Goal: Task Accomplishment & Management: Complete application form

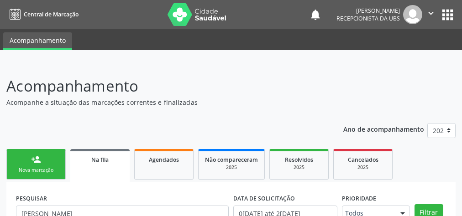
click at [37, 155] on div "person_add" at bounding box center [36, 160] width 10 height 10
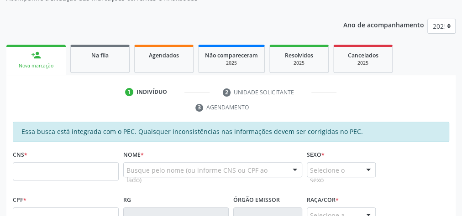
scroll to position [174, 0]
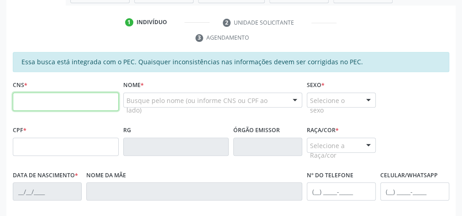
click at [51, 102] on input "text" at bounding box center [66, 102] width 106 height 18
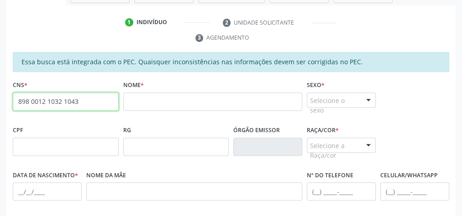
click at [51, 102] on input "898 0012 1032 1043" at bounding box center [66, 102] width 106 height 18
paste input "704 3075 0099 2690"
type input "704 3075 0099 2690"
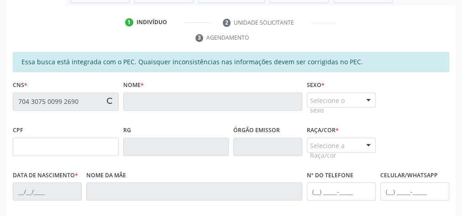
type input "055.071.834-65"
type input "[DATE]"
type input "Edneide [PERSON_NAME]"
type input "[PHONE_NUMBER]"
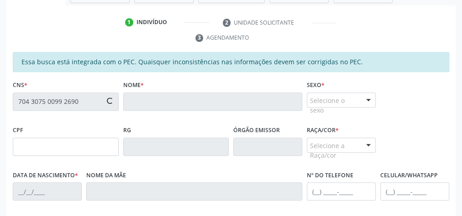
type input "S/N"
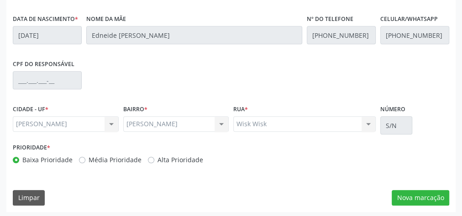
scroll to position [331, 0]
click at [415, 197] on button "Nova marcação" at bounding box center [421, 198] width 58 height 16
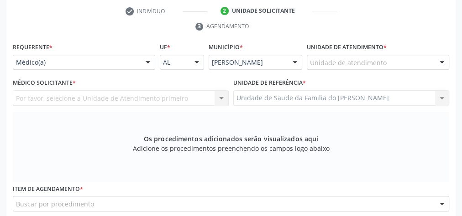
scroll to position [185, 0]
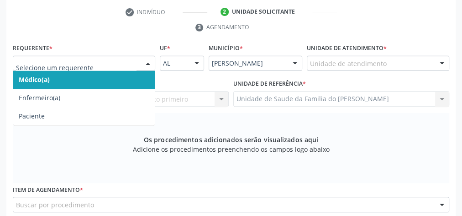
click at [141, 61] on div at bounding box center [148, 64] width 14 height 16
click at [132, 79] on span "Médico(a)" at bounding box center [83, 80] width 141 height 18
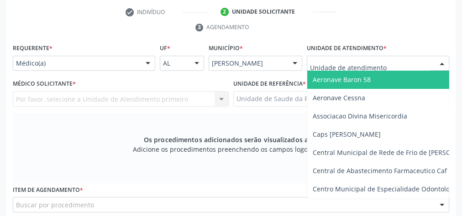
type input "J"
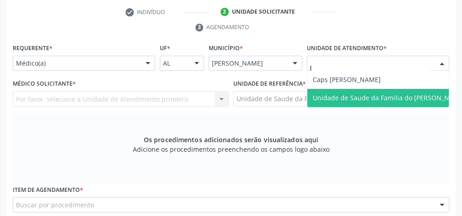
click at [345, 94] on span "Unidade de Saude da Familia do [PERSON_NAME]" at bounding box center [389, 98] width 152 height 9
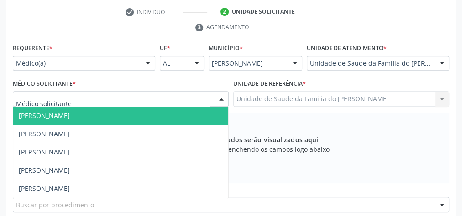
click at [224, 100] on div at bounding box center [222, 100] width 14 height 16
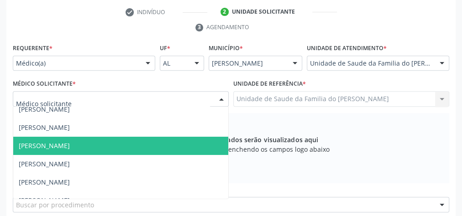
scroll to position [37, 0]
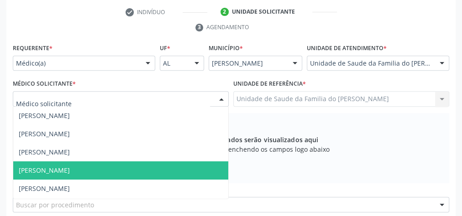
click at [152, 169] on span "[PERSON_NAME]" at bounding box center [120, 171] width 215 height 18
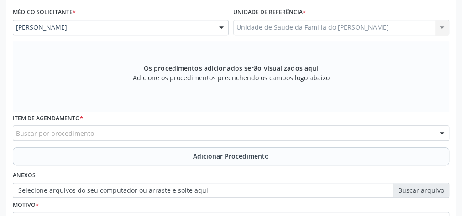
scroll to position [258, 0]
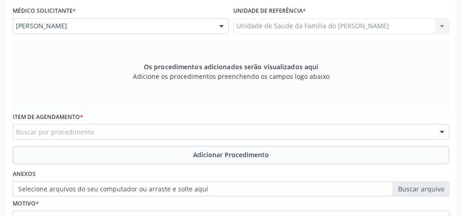
click at [157, 129] on div "Buscar por procedimento" at bounding box center [231, 132] width 436 height 16
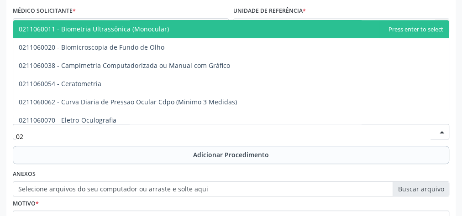
type input "0"
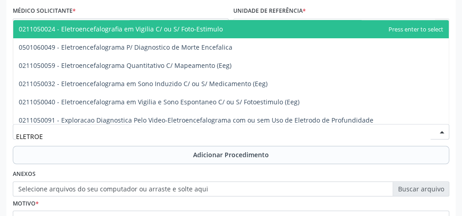
type input "ELETROEN"
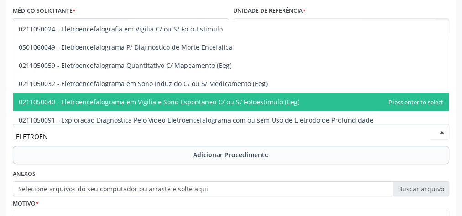
click at [154, 102] on span "0211050040 - Eletroencefalograma em Vigilia e Sono Espontaneo C/ ou S/ Fotoesti…" at bounding box center [159, 102] width 281 height 9
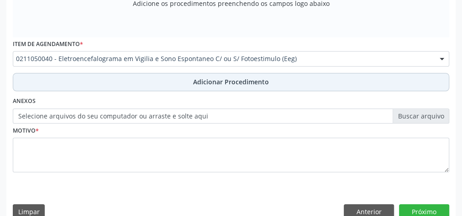
click at [171, 82] on button "Adicionar Procedimento" at bounding box center [231, 82] width 436 height 18
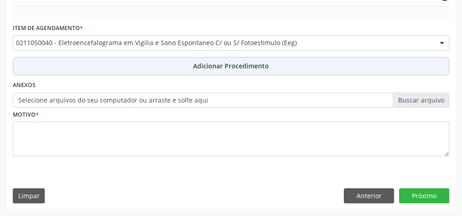
scroll to position [296, 0]
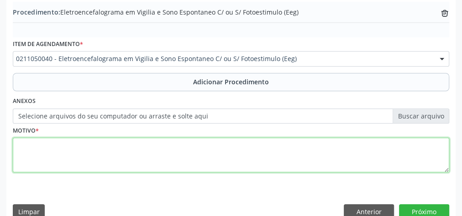
click at [155, 154] on textarea at bounding box center [231, 155] width 436 height 35
click at [44, 141] on textarea "AVALIACAO" at bounding box center [231, 155] width 436 height 35
type textarea "AVALIAÇÃO"
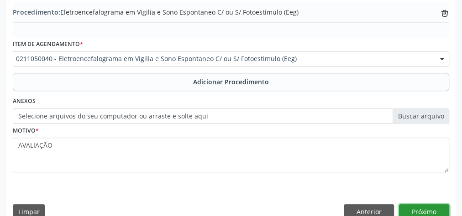
click at [416, 208] on button "Próximo" at bounding box center [424, 212] width 50 height 16
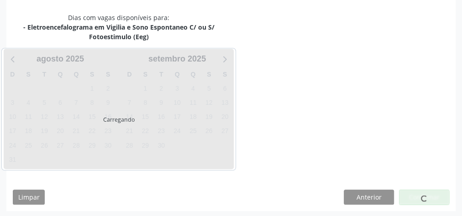
scroll to position [251, 0]
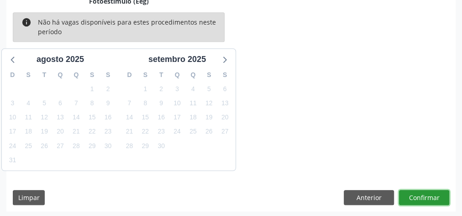
click at [424, 197] on button "Confirmar" at bounding box center [424, 198] width 50 height 16
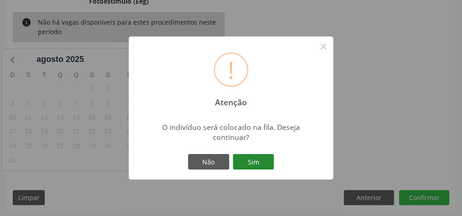
click at [255, 162] on button "Sim" at bounding box center [253, 162] width 41 height 16
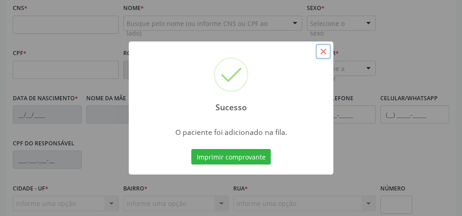
click at [320, 52] on button "×" at bounding box center [323, 52] width 16 height 16
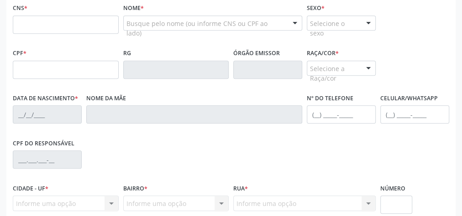
scroll to position [142, 0]
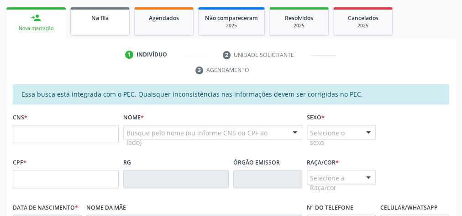
click at [106, 28] on link "Na fila" at bounding box center [99, 21] width 59 height 28
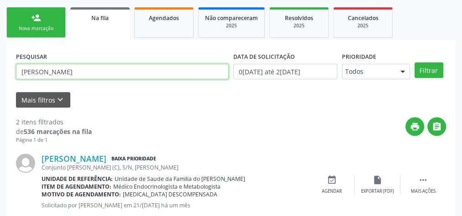
drag, startPoint x: 112, startPoint y: 70, endPoint x: 4, endPoint y: 69, distance: 108.2
click at [4, 69] on div "Acompanhamento Acompanhe a situação das marcações correntes e finalizadas Relat…" at bounding box center [231, 122] width 462 height 402
type input "7"
click at [58, 74] on input "[PERSON_NAME]" at bounding box center [122, 72] width 213 height 16
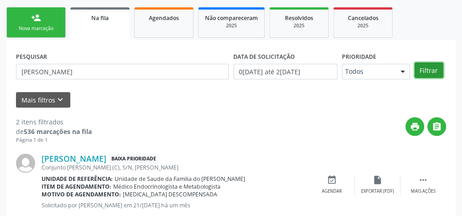
click at [432, 72] on button "Filtrar" at bounding box center [428, 71] width 29 height 16
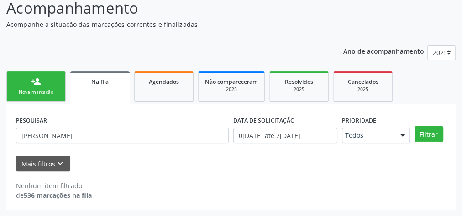
scroll to position [77, 0]
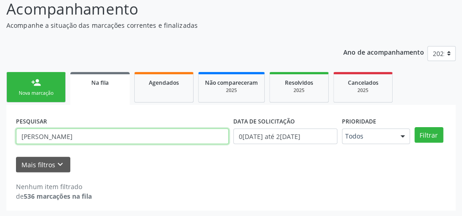
drag, startPoint x: 110, startPoint y: 138, endPoint x: 16, endPoint y: 139, distance: 93.1
click at [16, 139] on input "[PERSON_NAME]" at bounding box center [122, 137] width 213 height 16
click at [123, 136] on input "[PERSON_NAME]" at bounding box center [122, 137] width 213 height 16
type input "[PERSON_NAME]"
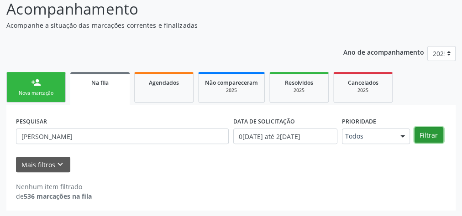
click at [433, 137] on button "Filtrar" at bounding box center [428, 135] width 29 height 16
click at [24, 87] on link "person_add Nova marcação" at bounding box center [35, 87] width 59 height 31
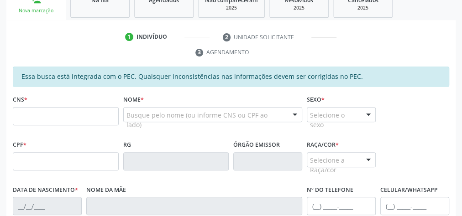
scroll to position [150, 0]
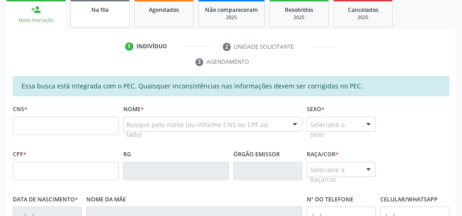
click at [80, 13] on div "Na fila" at bounding box center [100, 10] width 46 height 10
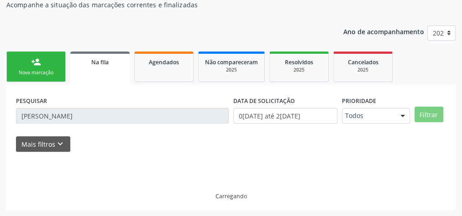
scroll to position [77, 0]
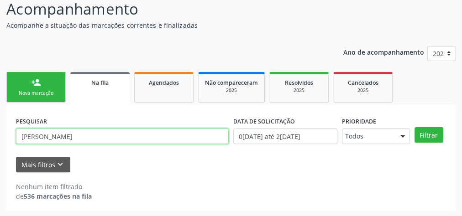
drag, startPoint x: 115, startPoint y: 138, endPoint x: 13, endPoint y: 137, distance: 102.2
click at [13, 137] on div "PESQUISAR [PERSON_NAME] DATA DE SOLICITAÇÃO 01/[DATE]é 26/[DATE] Prioridade Tod…" at bounding box center [230, 158] width 449 height 106
type input "[PERSON_NAME]"
click at [414, 127] on button "Filtrar" at bounding box center [428, 135] width 29 height 16
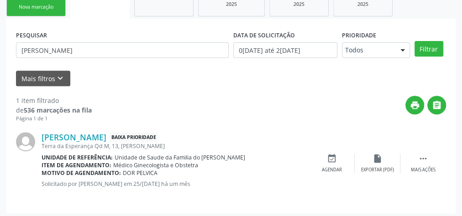
scroll to position [166, 0]
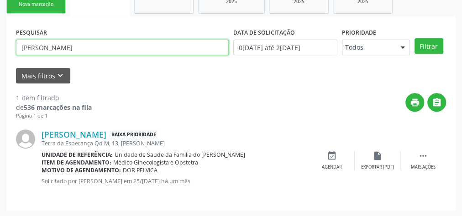
drag, startPoint x: 131, startPoint y: 52, endPoint x: 10, endPoint y: 50, distance: 121.0
click at [10, 50] on div "PESQUISAR [PERSON_NAME] DATA DE SOLICITAÇÃO 0[DATE] até 2[DATE] Prioridade Todo…" at bounding box center [230, 113] width 449 height 195
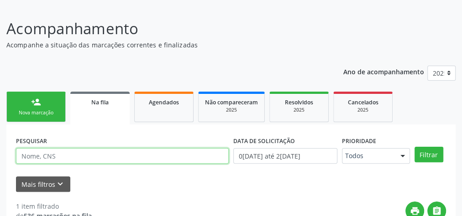
scroll to position [57, 0]
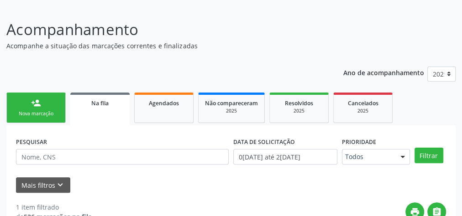
click at [31, 117] on link "person_add Nova marcação" at bounding box center [35, 108] width 59 height 31
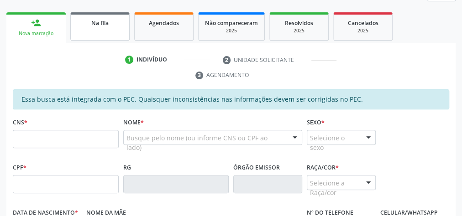
scroll to position [166, 0]
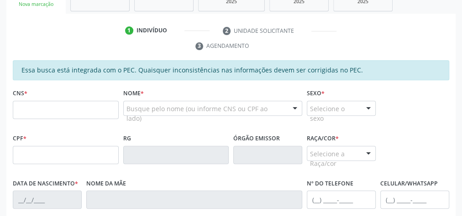
drag, startPoint x: 63, startPoint y: 118, endPoint x: 78, endPoint y: 105, distance: 20.1
click at [63, 117] on fieldset "CNS *" at bounding box center [66, 106] width 106 height 39
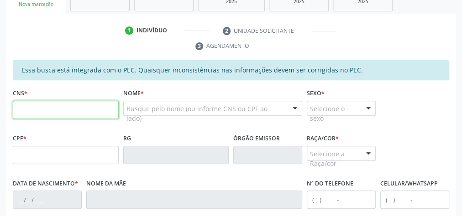
click at [78, 105] on input "text" at bounding box center [66, 110] width 106 height 18
type input "700 0032 7149 3604"
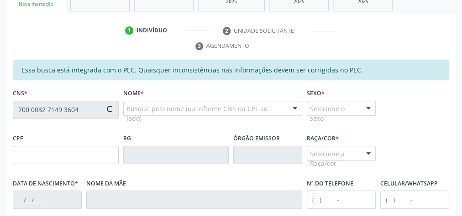
type input "757.500.824-15"
type input "0[DATE]"
type input "[PERSON_NAME]"
type input "[PHONE_NUMBER]"
type input "S/N"
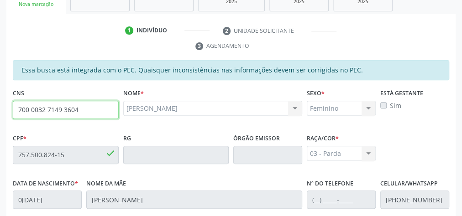
drag, startPoint x: 92, startPoint y: 109, endPoint x: 15, endPoint y: 106, distance: 77.2
click at [15, 106] on input "700 0032 7149 3604" at bounding box center [66, 110] width 106 height 18
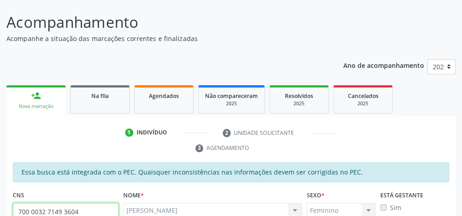
scroll to position [20, 0]
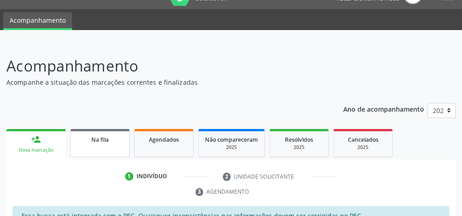
click at [111, 141] on div "Na fila" at bounding box center [100, 140] width 46 height 10
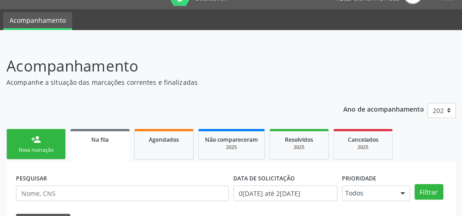
scroll to position [97, 0]
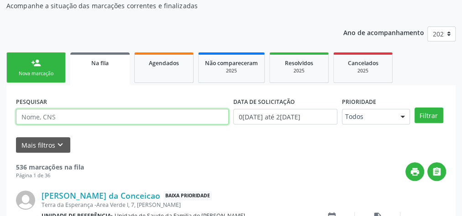
paste input "700 0032 7149 3604"
type input "700 0032 7149 3604"
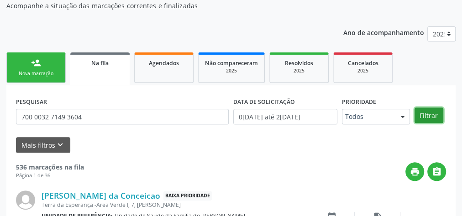
click at [419, 118] on button "Filtrar" at bounding box center [428, 116] width 29 height 16
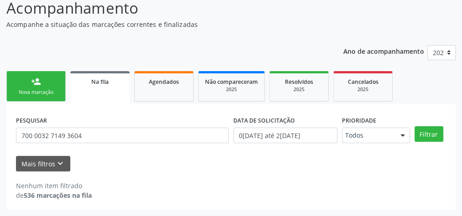
scroll to position [77, 0]
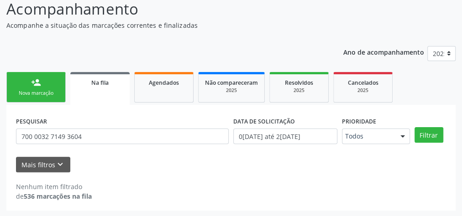
click at [30, 81] on link "person_add Nova marcação" at bounding box center [35, 87] width 59 height 31
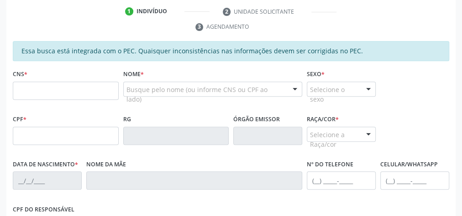
scroll to position [187, 0]
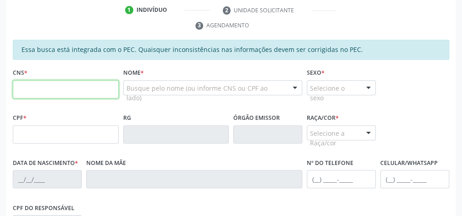
paste input "700 0032 7149 3604"
type input "700 0032 7149 3604"
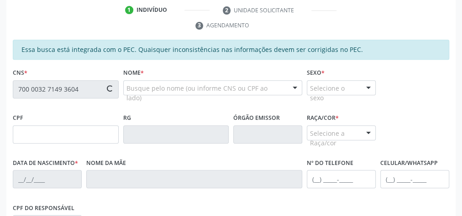
type input "757.500.824-15"
type input "0[DATE]"
type input "[PERSON_NAME]"
type input "[PHONE_NUMBER]"
type input "S/N"
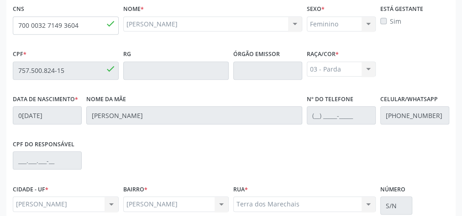
scroll to position [331, 0]
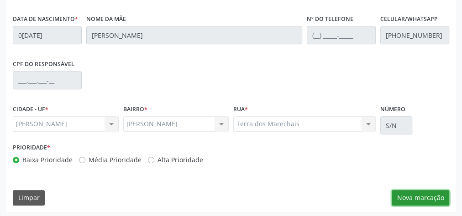
click at [419, 200] on button "Nova marcação" at bounding box center [421, 198] width 58 height 16
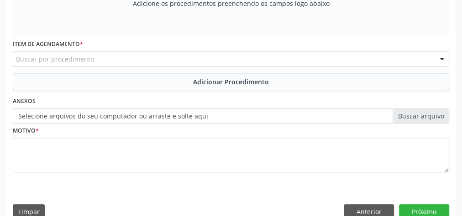
scroll to position [221, 0]
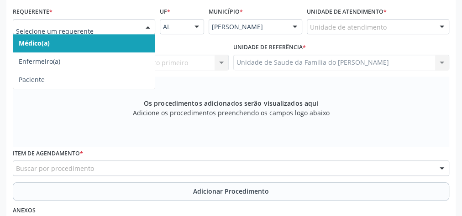
click at [132, 44] on span "Médico(a)" at bounding box center [83, 43] width 141 height 18
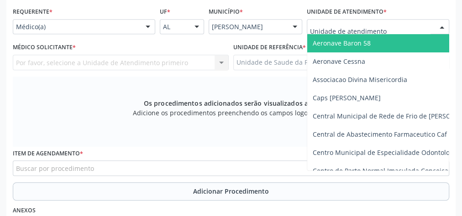
type input "J"
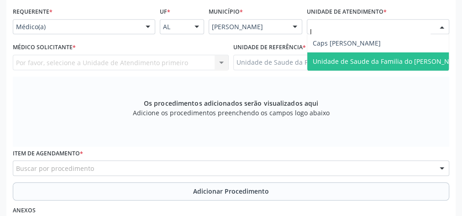
click at [350, 62] on span "Unidade de Saude da Familia do [PERSON_NAME]" at bounding box center [389, 61] width 152 height 9
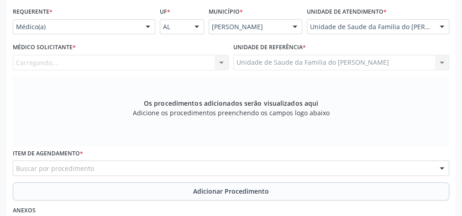
click at [220, 58] on div "Carregando... Nenhum resultado encontrado para: " " Não há nenhuma opção para s…" at bounding box center [121, 63] width 216 height 16
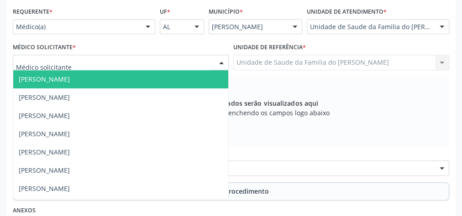
click at [220, 62] on div at bounding box center [222, 63] width 14 height 16
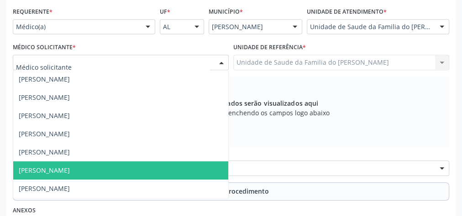
click at [155, 163] on span "[PERSON_NAME]" at bounding box center [120, 171] width 215 height 18
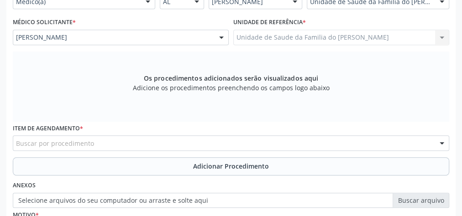
scroll to position [258, 0]
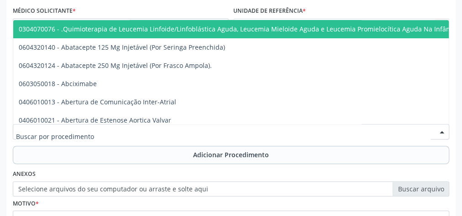
click at [162, 131] on div at bounding box center [231, 132] width 436 height 16
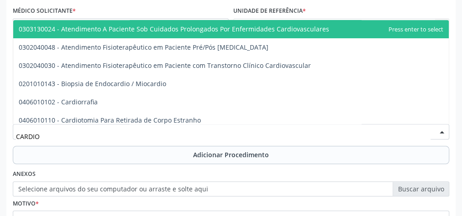
type input "CARDIOL"
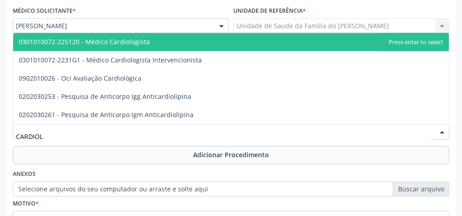
click at [183, 39] on span "0301010072-225120 - Médico Cardiologista" at bounding box center [230, 42] width 435 height 18
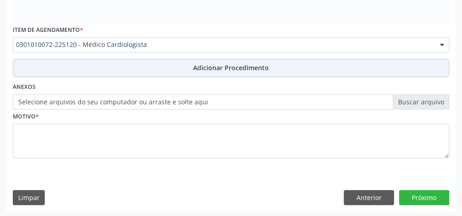
click at [170, 64] on button "Adicionar Procedimento" at bounding box center [231, 68] width 436 height 18
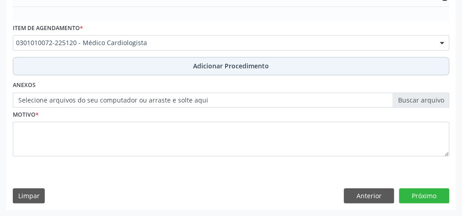
scroll to position [310, 0]
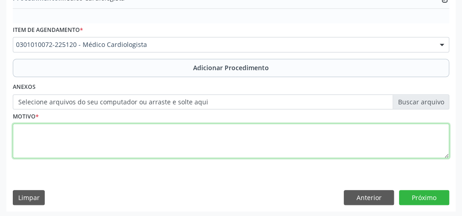
click at [139, 132] on textarea at bounding box center [231, 141] width 436 height 35
click at [42, 131] on textarea "DOENCA DE CHAGAS" at bounding box center [231, 141] width 436 height 35
type textarea "[MEDICAL_DATA]"
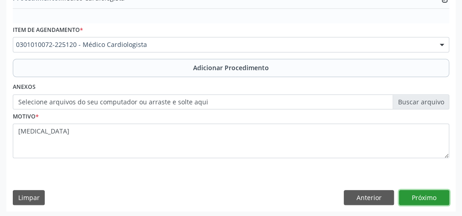
click at [418, 190] on button "Próximo" at bounding box center [424, 198] width 50 height 16
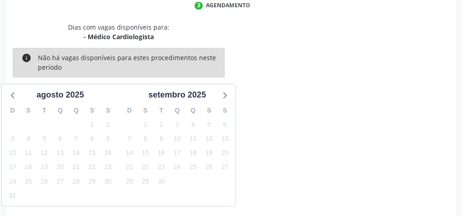
scroll to position [242, 0]
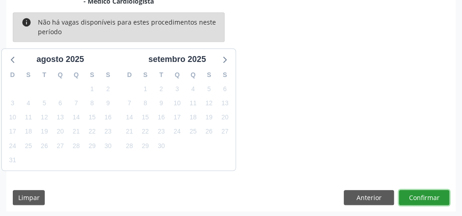
click at [415, 198] on button "Confirmar" at bounding box center [424, 198] width 50 height 16
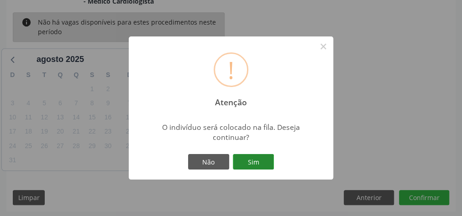
click at [257, 164] on button "Sim" at bounding box center [253, 162] width 41 height 16
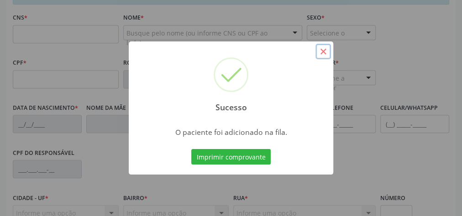
click at [326, 53] on button "×" at bounding box center [323, 52] width 16 height 16
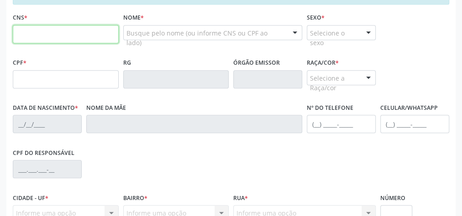
paste input "700 0032 7149 3604"
type input "700 0032 7149 3604"
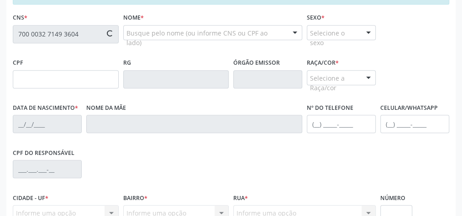
type input "757.500.824-15"
type input "0[DATE]"
type input "[PERSON_NAME]"
type input "[PHONE_NUMBER]"
type input "S/N"
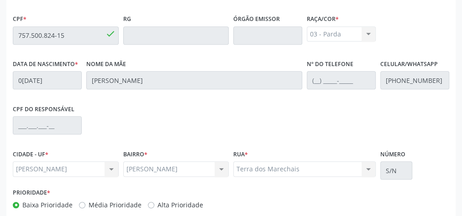
scroll to position [331, 0]
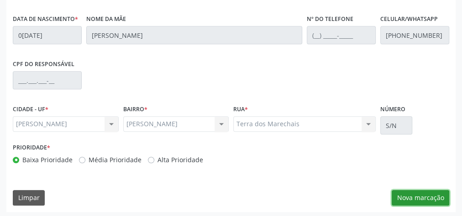
click at [404, 194] on button "Nova marcação" at bounding box center [421, 198] width 58 height 16
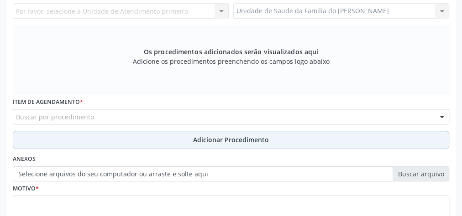
scroll to position [221, 0]
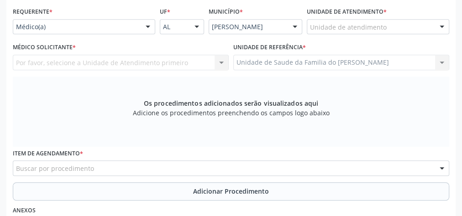
click at [142, 25] on div at bounding box center [148, 28] width 14 height 16
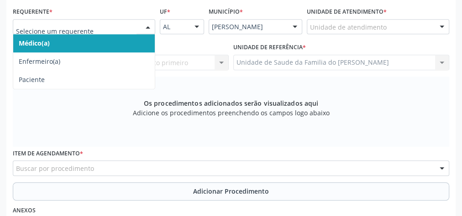
drag, startPoint x: 105, startPoint y: 43, endPoint x: 119, endPoint y: 41, distance: 13.8
click at [106, 43] on span "Médico(a)" at bounding box center [83, 43] width 141 height 18
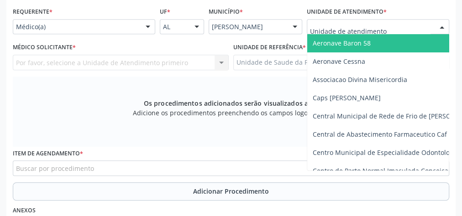
type input "J"
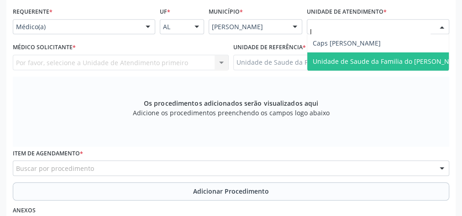
click at [326, 58] on span "Unidade de Saude da Familia do [PERSON_NAME]" at bounding box center [389, 61] width 152 height 9
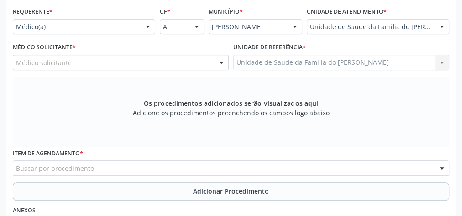
click at [220, 61] on div at bounding box center [222, 63] width 14 height 16
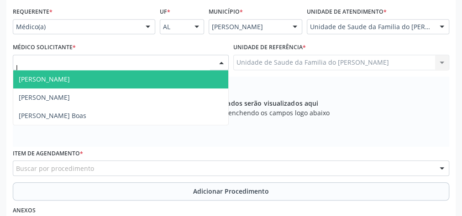
type input "JE"
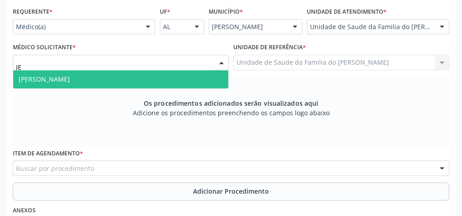
click at [173, 78] on span "[PERSON_NAME]" at bounding box center [120, 79] width 215 height 18
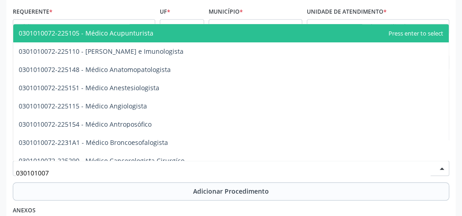
type input "0301010072"
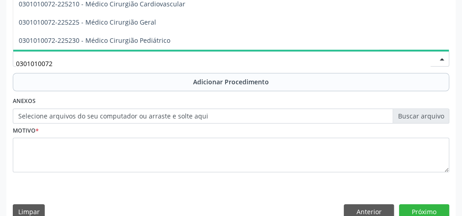
scroll to position [110, 0]
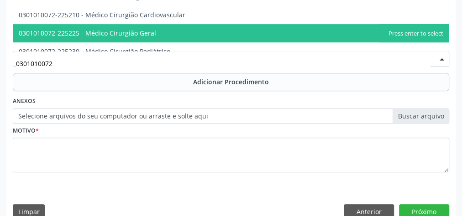
click at [189, 34] on span "0301010072-225225 - Médico Cirurgião Geral" at bounding box center [230, 33] width 435 height 18
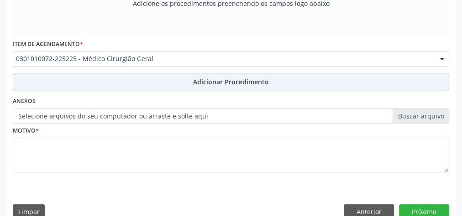
click at [191, 82] on button "Adicionar Procedimento" at bounding box center [231, 82] width 436 height 18
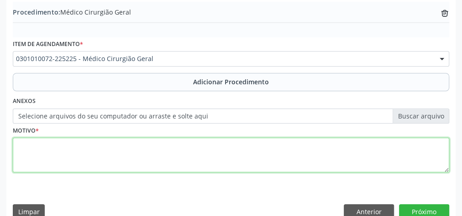
click at [151, 149] on textarea at bounding box center [231, 155] width 436 height 35
click at [167, 146] on textarea "COLELETIASE" at bounding box center [231, 155] width 436 height 35
click at [40, 148] on textarea "COLELETIASE" at bounding box center [231, 155] width 436 height 35
drag, startPoint x: 40, startPoint y: 148, endPoint x: 42, endPoint y: 161, distance: 12.9
click at [42, 161] on textarea "COLELETIASE" at bounding box center [231, 155] width 436 height 35
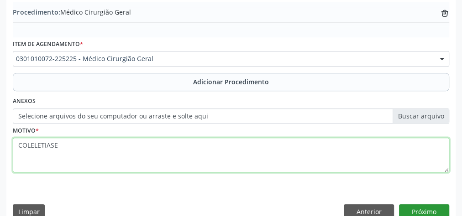
type textarea "COLELETIASE"
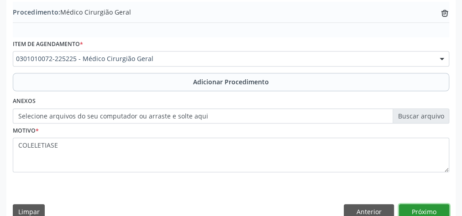
click at [408, 209] on button "Próximo" at bounding box center [424, 212] width 50 height 16
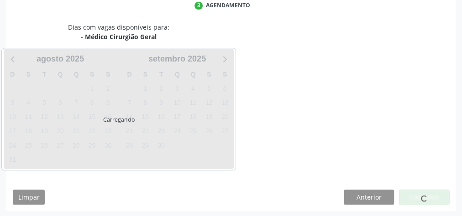
scroll to position [242, 0]
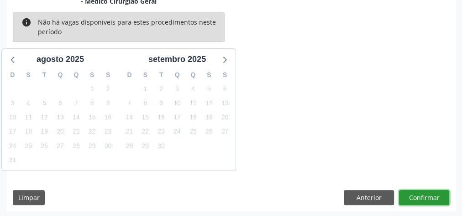
click at [421, 196] on button "Confirmar" at bounding box center [424, 198] width 50 height 16
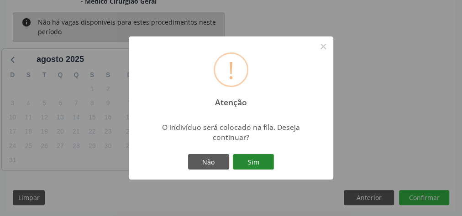
click at [248, 161] on button "Sim" at bounding box center [253, 162] width 41 height 16
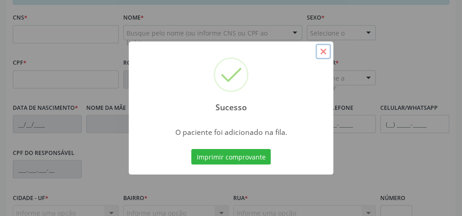
click at [326, 53] on button "×" at bounding box center [323, 52] width 16 height 16
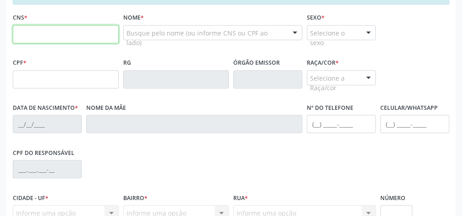
click at [89, 33] on input "text" at bounding box center [66, 34] width 106 height 18
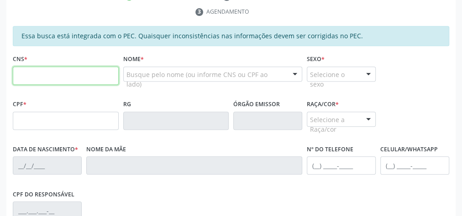
scroll to position [132, 0]
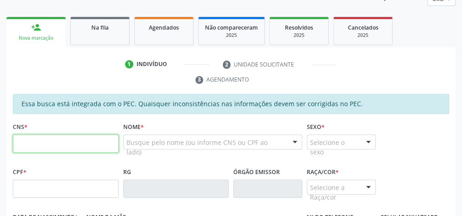
click at [77, 144] on input "text" at bounding box center [66, 144] width 106 height 18
type input "706 8092 1185 4128"
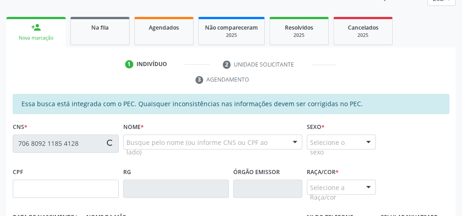
type input "051.513.284-50"
type input "[DATE]"
type input "[PERSON_NAME]"
type input "[PHONE_NUMBER]"
type input "S/N"
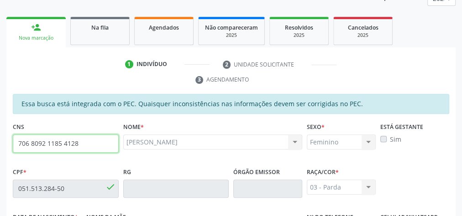
click at [67, 141] on input "706 8092 1185 4128" at bounding box center [66, 144] width 106 height 18
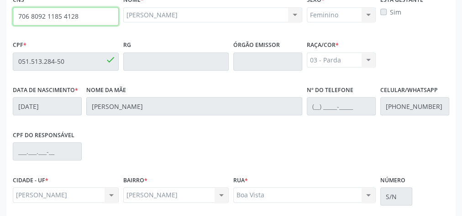
scroll to position [331, 0]
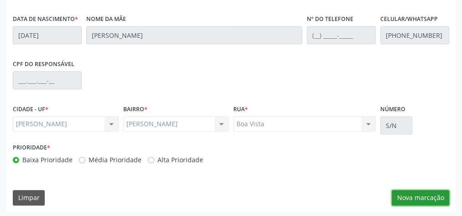
click at [419, 198] on button "Nova marcação" at bounding box center [421, 198] width 58 height 16
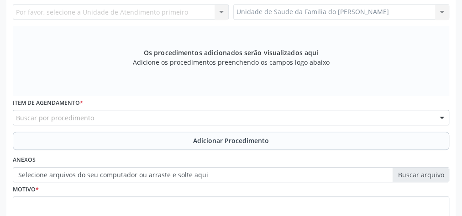
scroll to position [221, 0]
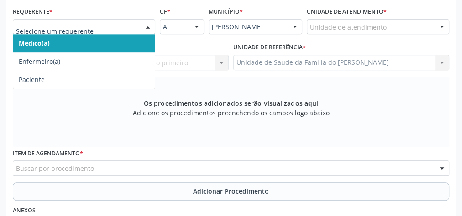
click at [141, 25] on div at bounding box center [148, 28] width 14 height 16
click at [133, 36] on span "Médico(a)" at bounding box center [83, 43] width 141 height 18
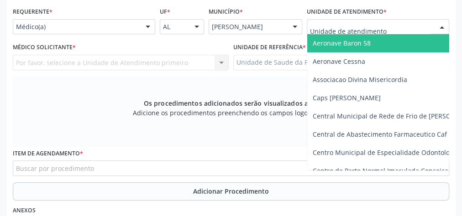
type input "J"
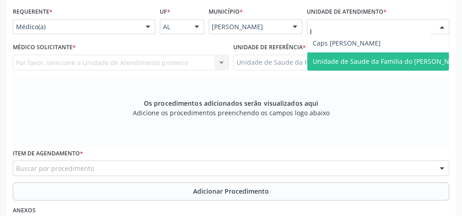
click at [351, 58] on span "Unidade de Saude da Familia do [PERSON_NAME]" at bounding box center [389, 61] width 152 height 9
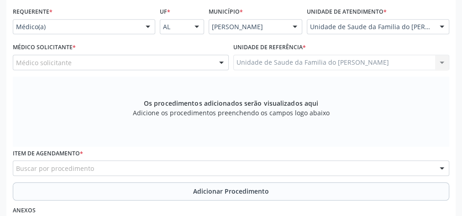
click at [219, 62] on div at bounding box center [222, 63] width 14 height 16
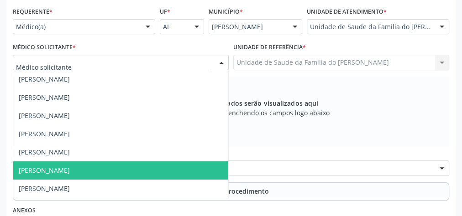
click at [130, 163] on span "[PERSON_NAME]" at bounding box center [120, 171] width 215 height 18
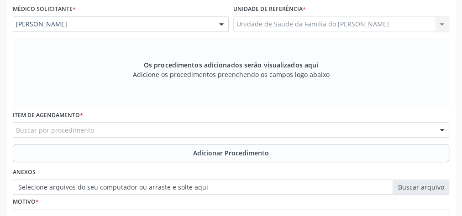
scroll to position [294, 0]
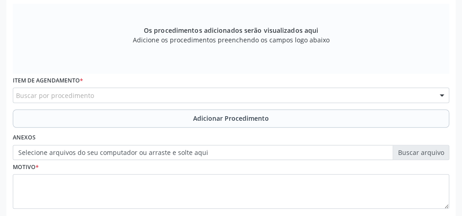
click at [128, 95] on div "Buscar por procedimento" at bounding box center [231, 96] width 436 height 16
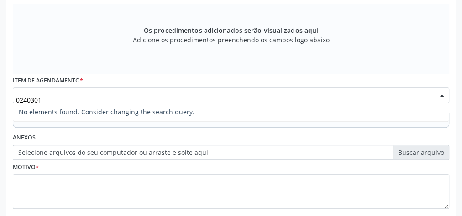
click at [22, 99] on input "0240301" at bounding box center [223, 100] width 414 height 18
type input "02040301"
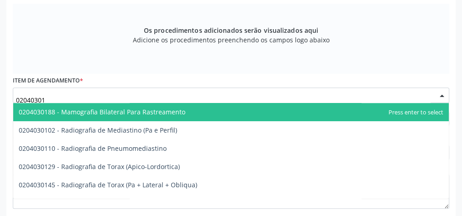
click at [85, 112] on span "0204030188 - Mamografia Bilateral Para Rastreamento" at bounding box center [102, 112] width 167 height 9
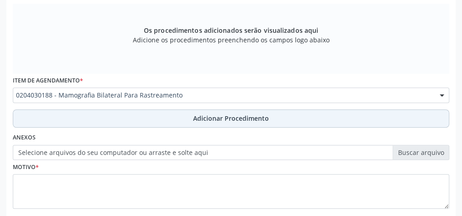
click at [85, 116] on button "Adicionar Procedimento" at bounding box center [231, 119] width 436 height 18
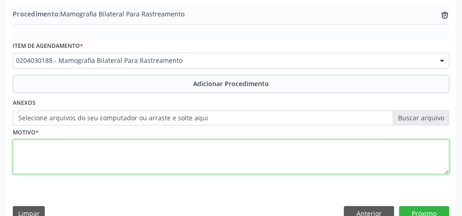
click at [93, 149] on textarea at bounding box center [231, 157] width 436 height 35
click at [41, 146] on textarea "RASTREMENTO" at bounding box center [231, 157] width 436 height 35
type textarea "RASTREAMENTO"
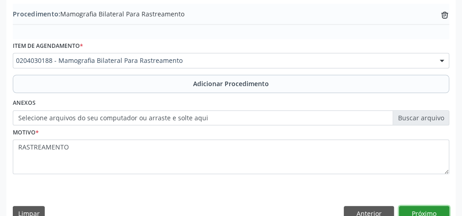
click at [420, 208] on button "Próximo" at bounding box center [424, 214] width 50 height 16
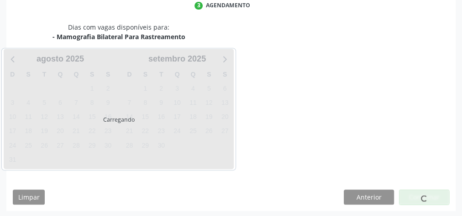
scroll to position [242, 0]
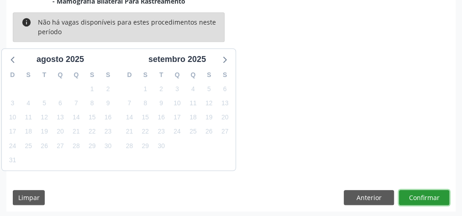
click at [424, 194] on button "Confirmar" at bounding box center [424, 198] width 50 height 16
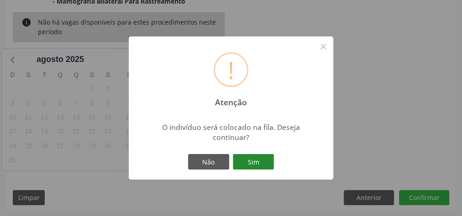
click at [263, 162] on button "Sim" at bounding box center [253, 162] width 41 height 16
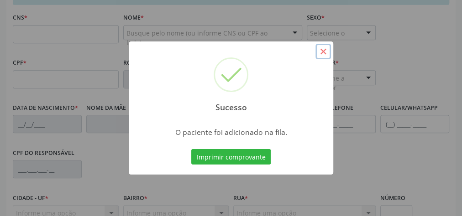
click at [322, 53] on button "×" at bounding box center [323, 52] width 16 height 16
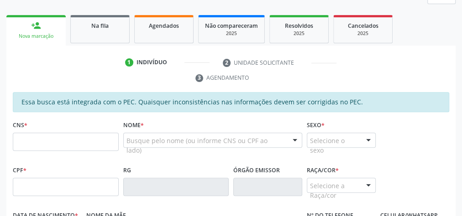
scroll to position [132, 0]
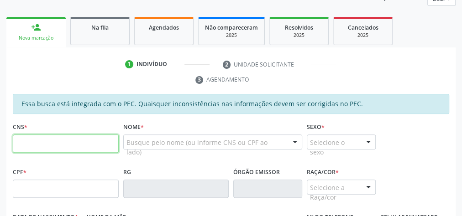
click at [68, 142] on input "text" at bounding box center [66, 144] width 106 height 18
type input "706 8092 1185 4128"
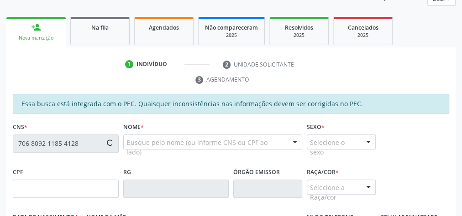
type input "051.513.284-50"
type input "[DATE]"
type input "[PERSON_NAME]"
type input "[PHONE_NUMBER]"
type input "S/N"
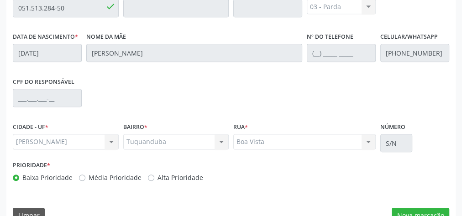
scroll to position [331, 0]
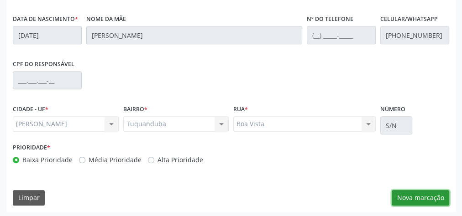
click at [415, 195] on button "Nova marcação" at bounding box center [421, 198] width 58 height 16
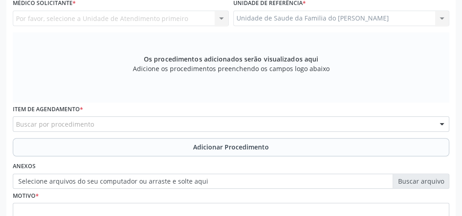
scroll to position [185, 0]
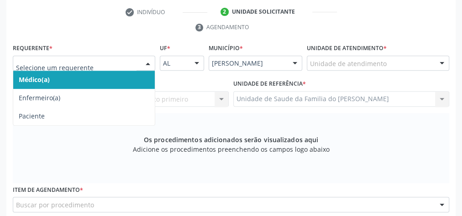
click at [108, 79] on span "Médico(a)" at bounding box center [83, 80] width 141 height 18
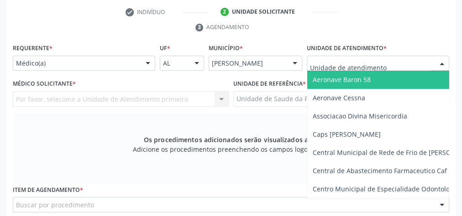
type input "J"
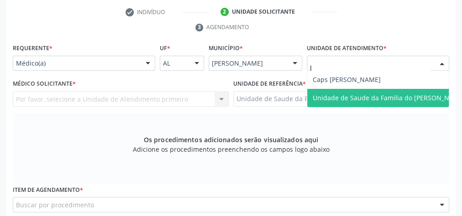
click at [350, 104] on span "Unidade de Saude da Familia do [PERSON_NAME]" at bounding box center [388, 98] width 163 height 18
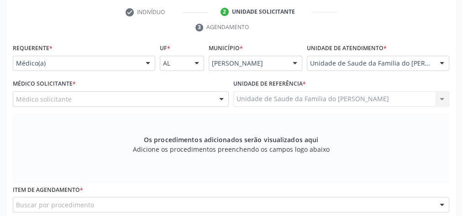
click at [216, 98] on div at bounding box center [222, 100] width 14 height 16
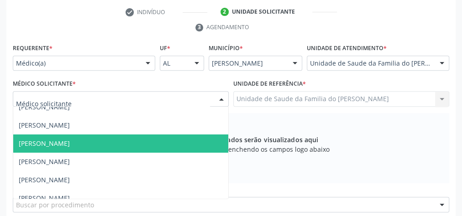
scroll to position [37, 0]
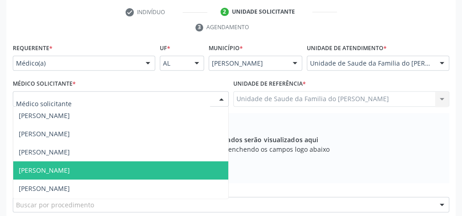
click at [135, 167] on span "[PERSON_NAME]" at bounding box center [120, 171] width 215 height 18
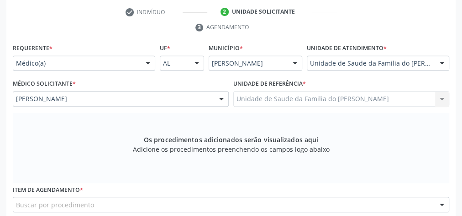
scroll to position [294, 0]
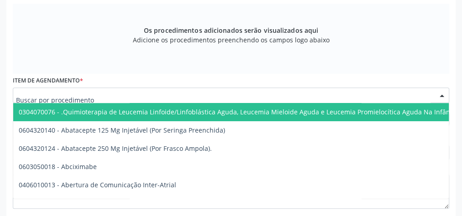
click at [145, 95] on div at bounding box center [231, 96] width 436 height 16
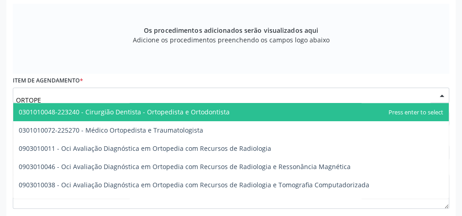
type input "ORTOPED"
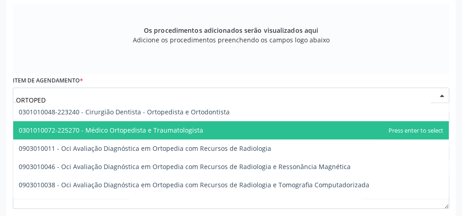
click at [148, 126] on span "0301010072-225270 - Médico Ortopedista e Traumatologista" at bounding box center [111, 130] width 184 height 9
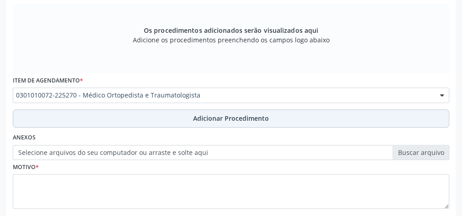
click at [156, 113] on button "Adicionar Procedimento" at bounding box center [231, 119] width 436 height 18
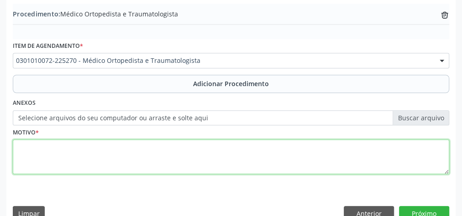
click at [148, 163] on textarea at bounding box center [231, 157] width 436 height 35
click at [38, 145] on textarea "ESPORAO DO CALCANEO" at bounding box center [231, 157] width 436 height 35
drag, startPoint x: 38, startPoint y: 145, endPoint x: 124, endPoint y: 162, distance: 88.0
click at [124, 162] on textarea "ESPORAO DO CALCANEO" at bounding box center [231, 157] width 436 height 35
click at [81, 147] on textarea "ESPORAO DO CALCANEO" at bounding box center [231, 157] width 436 height 35
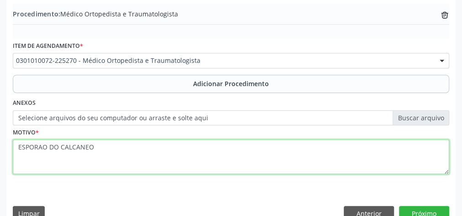
type textarea "ESPORAO DO CALCANEO"
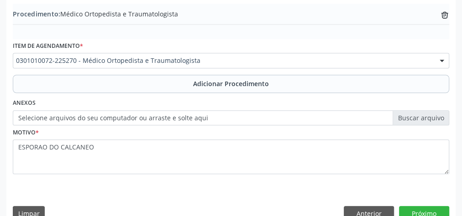
drag, startPoint x: 81, startPoint y: 147, endPoint x: 256, endPoint y: 29, distance: 210.4
click at [256, 29] on div "Procedimento: Médico Ortopedista e Traumatologista trash-outline icon" at bounding box center [231, 22] width 436 height 36
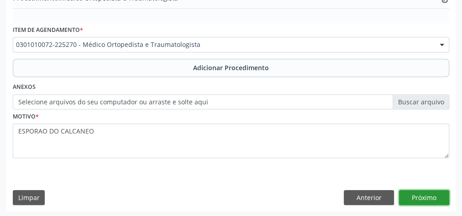
click at [424, 190] on button "Próximo" at bounding box center [424, 198] width 50 height 16
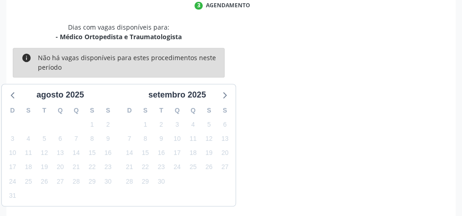
scroll to position [242, 0]
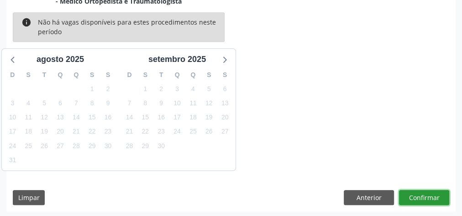
click at [420, 198] on button "Confirmar" at bounding box center [424, 198] width 50 height 16
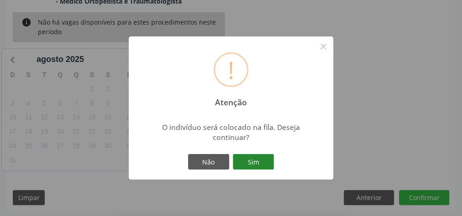
click at [267, 164] on button "Sim" at bounding box center [253, 162] width 41 height 16
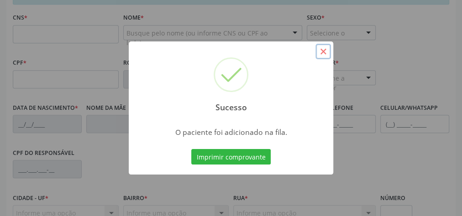
click at [325, 51] on button "×" at bounding box center [323, 52] width 16 height 16
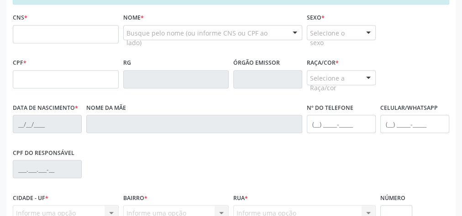
click at [319, 104] on label "Nº do Telefone" at bounding box center [330, 108] width 47 height 14
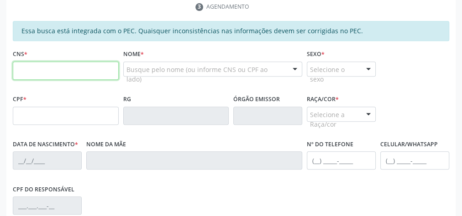
click at [63, 73] on input "text" at bounding box center [66, 71] width 106 height 18
type input "704 8065 5732 2842"
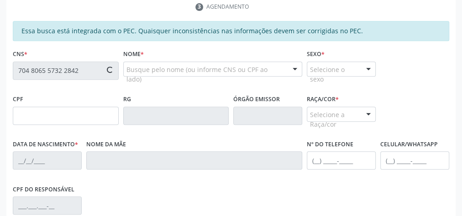
type input "021.130.914-10"
type input "12/[DATE]"
type input "[PERSON_NAME]"
type input "[PHONE_NUMBER]"
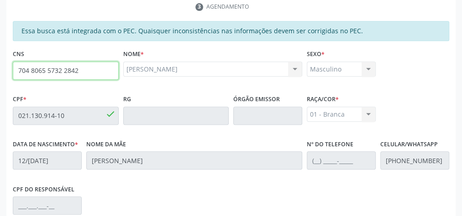
click at [63, 73] on input "704 8065 5732 2842" at bounding box center [66, 71] width 106 height 18
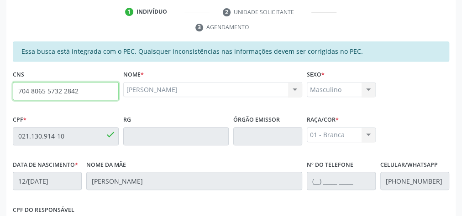
scroll to position [112, 0]
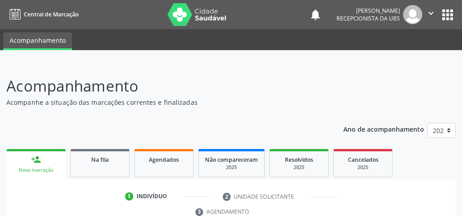
scroll to position [142, 0]
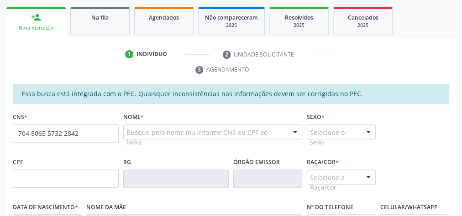
type input "704 8065 5732 2842"
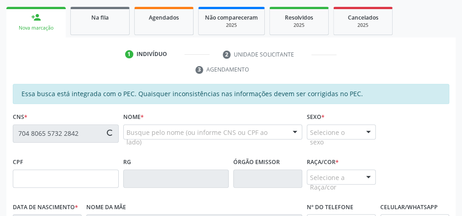
type input "021.130.914-10"
type input "1[DATE]"
type input "[PERSON_NAME]"
type input "[PHONE_NUMBER]"
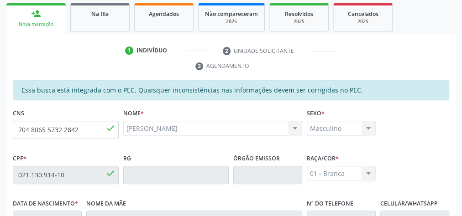
scroll to position [73, 0]
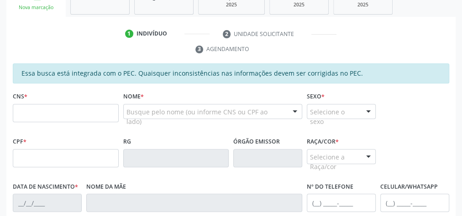
scroll to position [183, 0]
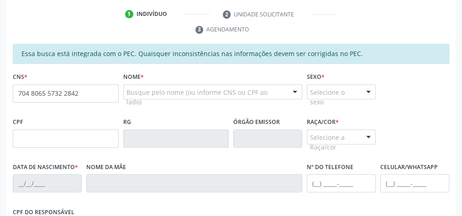
type input "704 8065 5732 2842"
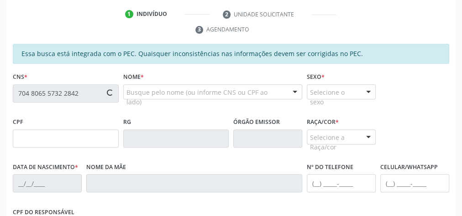
type input "021.130.914-10"
type input "12/[DATE]"
type input "[PERSON_NAME]"
type input "[PHONE_NUMBER]"
type input "S/N"
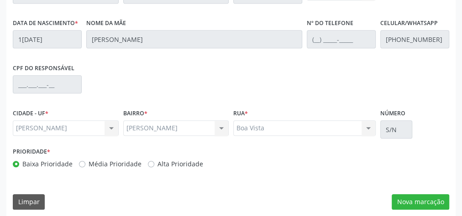
scroll to position [329, 0]
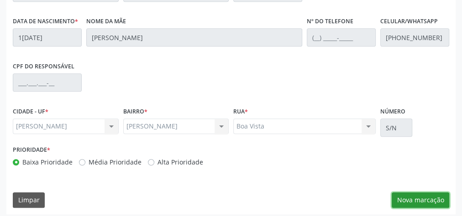
click at [426, 203] on button "Nova marcação" at bounding box center [421, 201] width 58 height 16
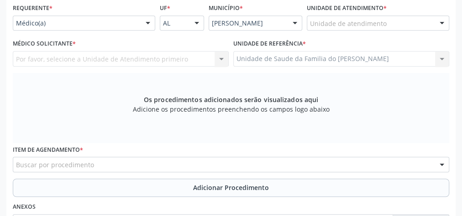
scroll to position [219, 0]
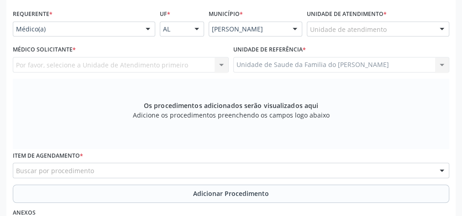
click at [146, 28] on div at bounding box center [148, 30] width 14 height 16
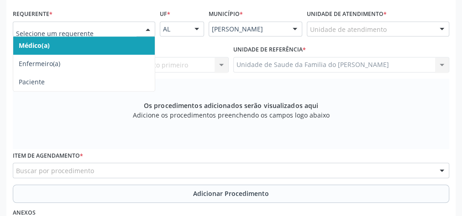
click at [119, 47] on span "Médico(a)" at bounding box center [83, 46] width 141 height 18
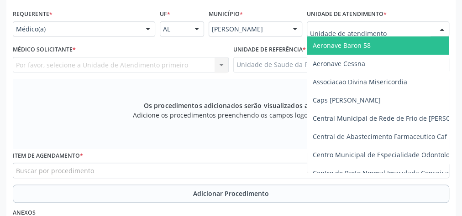
type input "j"
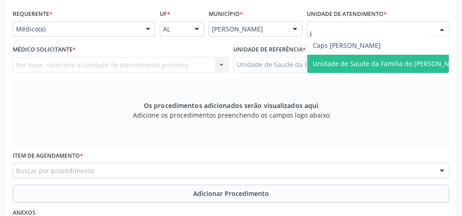
click at [346, 59] on span "Unidade de Saude da Familia do [PERSON_NAME]" at bounding box center [389, 63] width 152 height 9
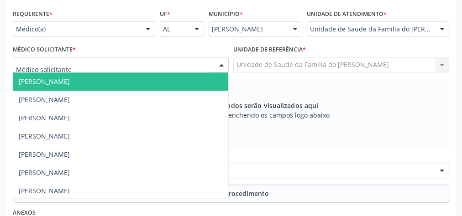
click at [217, 66] on div at bounding box center [222, 66] width 14 height 16
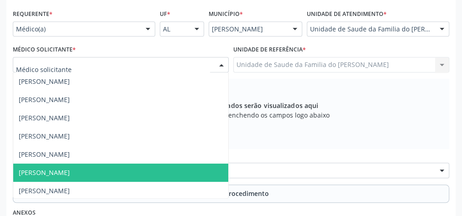
click at [182, 164] on span "[PERSON_NAME]" at bounding box center [120, 173] width 215 height 18
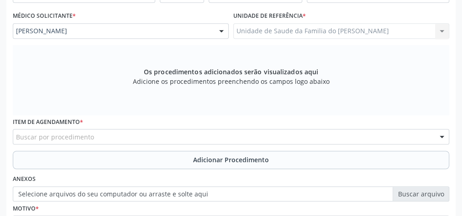
scroll to position [292, 0]
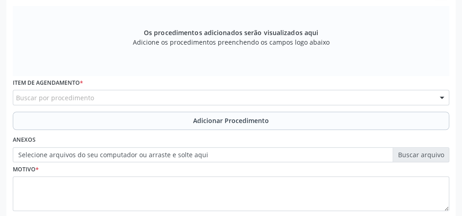
click at [189, 93] on div "Buscar por procedimento" at bounding box center [231, 98] width 436 height 16
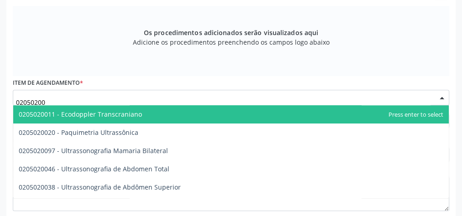
type input "020502004"
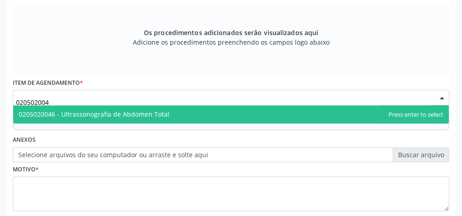
click at [189, 110] on span "0205020046 - Ultrassonografia de Abdomen Total" at bounding box center [230, 114] width 435 height 18
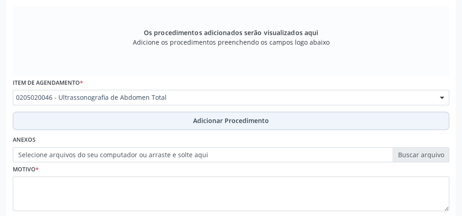
click at [184, 121] on button "Adicionar Procedimento" at bounding box center [231, 121] width 436 height 18
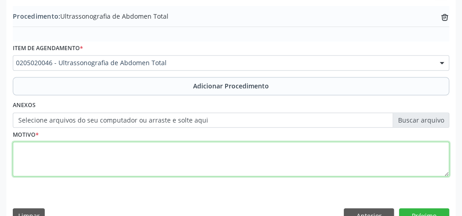
click at [172, 157] on textarea at bounding box center [231, 159] width 436 height 35
click at [172, 157] on textarea "HERNIA UMBILICAL" at bounding box center [231, 159] width 436 height 35
click at [31, 149] on textarea "HERNIA UMBILICAL" at bounding box center [231, 159] width 436 height 35
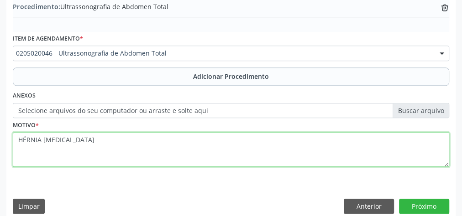
scroll to position [310, 0]
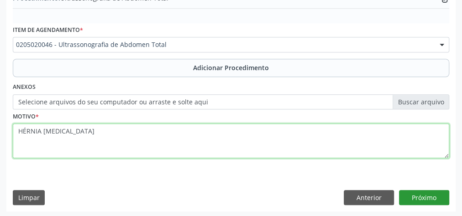
type textarea "HÉRNIA UMBILICAL"
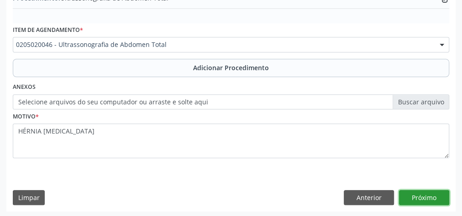
click at [426, 195] on button "Próximo" at bounding box center [424, 198] width 50 height 16
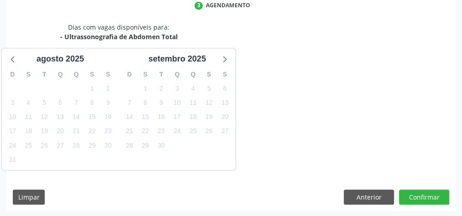
scroll to position [242, 0]
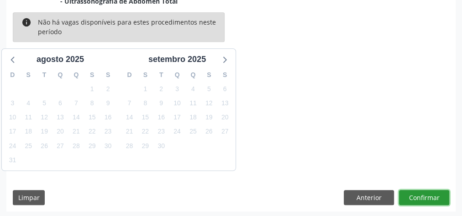
click at [426, 195] on button "Confirmar" at bounding box center [424, 198] width 50 height 16
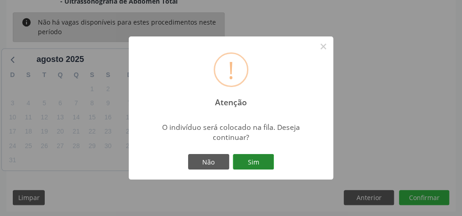
click at [250, 162] on button "Sim" at bounding box center [253, 162] width 41 height 16
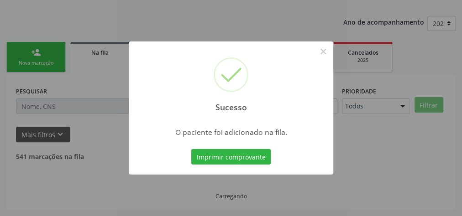
scroll to position [97, 0]
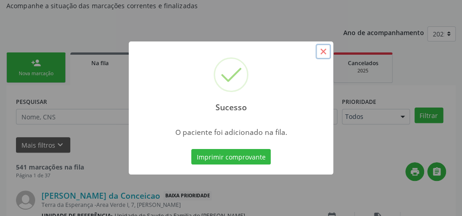
click at [325, 50] on button "×" at bounding box center [323, 52] width 16 height 16
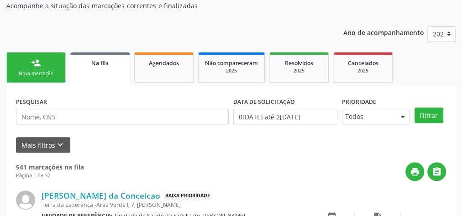
click at [39, 66] on div "person_add" at bounding box center [36, 63] width 10 height 10
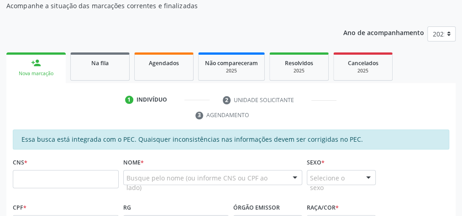
scroll to position [170, 0]
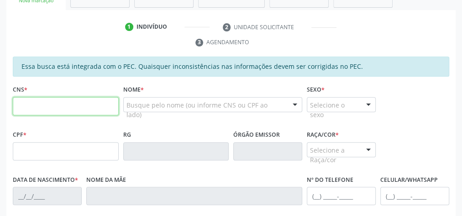
paste input "704 8065 5732 2842"
type input "704 8065 5732 2842"
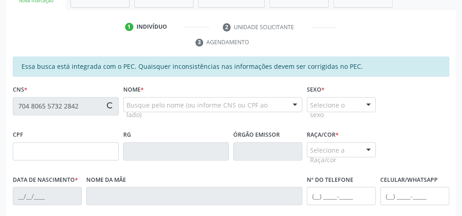
type input "021.130.914-10"
type input "12/[DATE]"
type input "[PERSON_NAME]"
type input "[PHONE_NUMBER]"
type input "S/N"
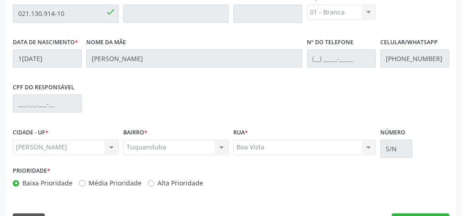
scroll to position [331, 0]
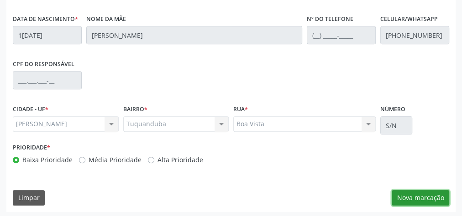
click at [403, 191] on button "Nova marcação" at bounding box center [421, 198] width 58 height 16
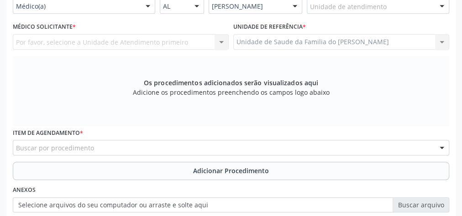
scroll to position [221, 0]
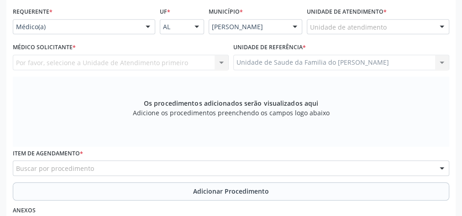
click at [149, 24] on div at bounding box center [148, 28] width 14 height 16
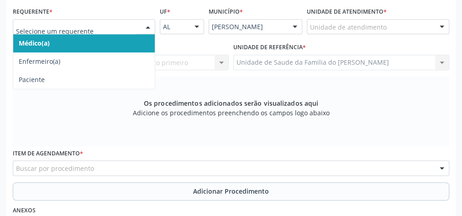
click at [110, 40] on span "Médico(a)" at bounding box center [83, 43] width 141 height 18
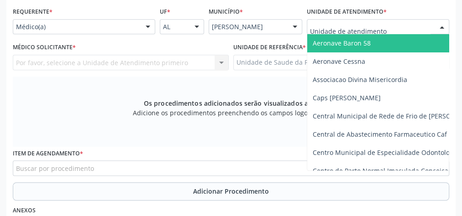
type input "J"
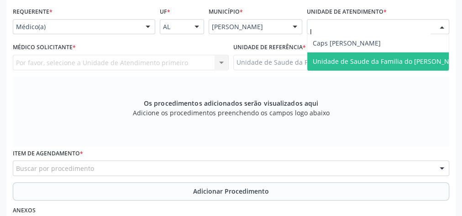
click at [362, 61] on span "Unidade de Saude da Familia do [PERSON_NAME]" at bounding box center [389, 61] width 152 height 9
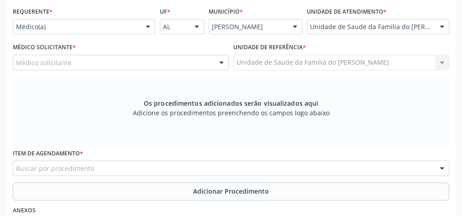
click at [224, 64] on div at bounding box center [222, 63] width 14 height 16
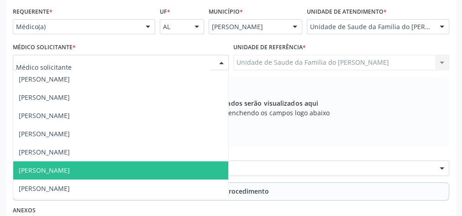
click at [70, 170] on span "[PERSON_NAME]" at bounding box center [44, 170] width 51 height 9
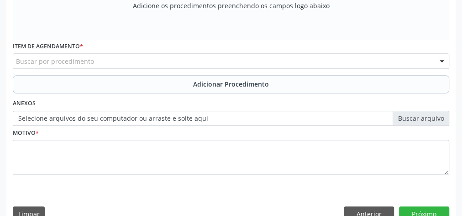
scroll to position [331, 0]
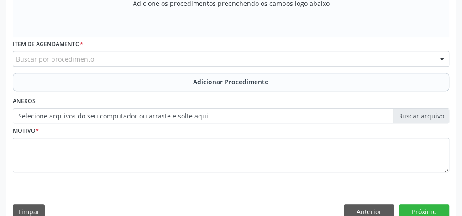
click at [124, 59] on div "Buscar por procedimento" at bounding box center [231, 59] width 436 height 16
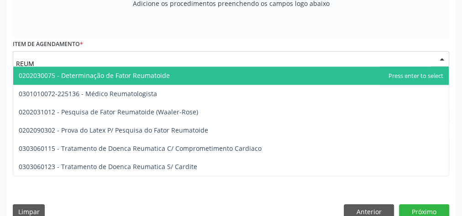
type input "REUMA"
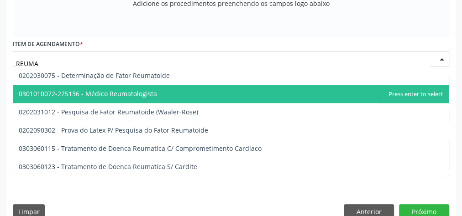
click at [124, 91] on span "0301010072-225136 - Médico Reumatologista" at bounding box center [88, 93] width 138 height 9
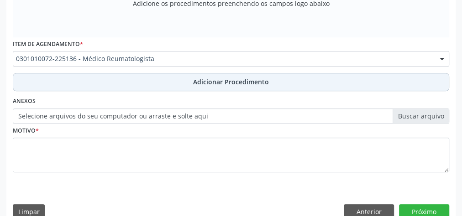
click at [127, 81] on button "Adicionar Procedimento" at bounding box center [231, 82] width 436 height 18
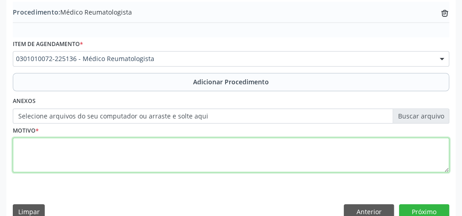
click at [123, 150] on textarea at bounding box center [231, 155] width 436 height 35
click at [123, 150] on textarea "ARTRITE REUMATOIDE" at bounding box center [231, 155] width 436 height 35
click at [58, 145] on textarea "ARTRITE REUMATOIDE" at bounding box center [231, 155] width 436 height 35
type textarea "ARTRITE REUMATÓIDE"
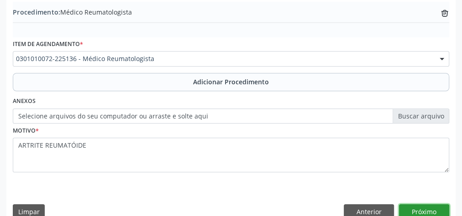
click at [437, 208] on button "Próximo" at bounding box center [424, 212] width 50 height 16
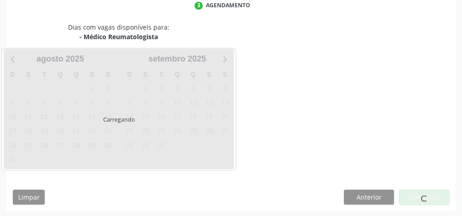
scroll to position [242, 0]
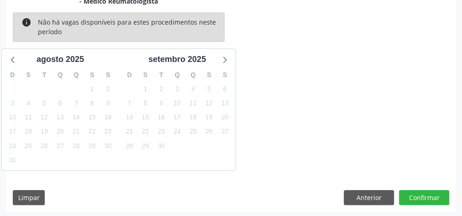
click at [434, 182] on div "Dias com vagas disponíveis para: - Médico Reumatologista info Não há vagas disp…" at bounding box center [230, 99] width 449 height 225
click at [432, 200] on button "Confirmar" at bounding box center [424, 198] width 50 height 16
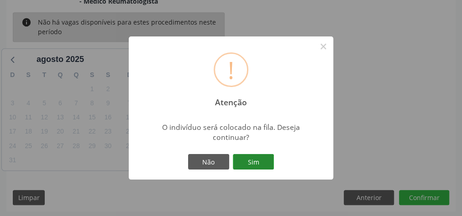
click at [255, 163] on button "Sim" at bounding box center [253, 162] width 41 height 16
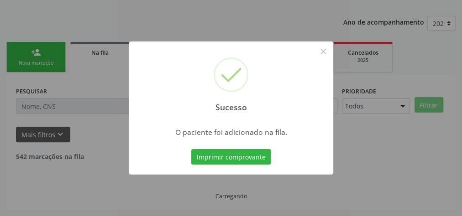
scroll to position [97, 0]
